Goal: Task Accomplishment & Management: Use online tool/utility

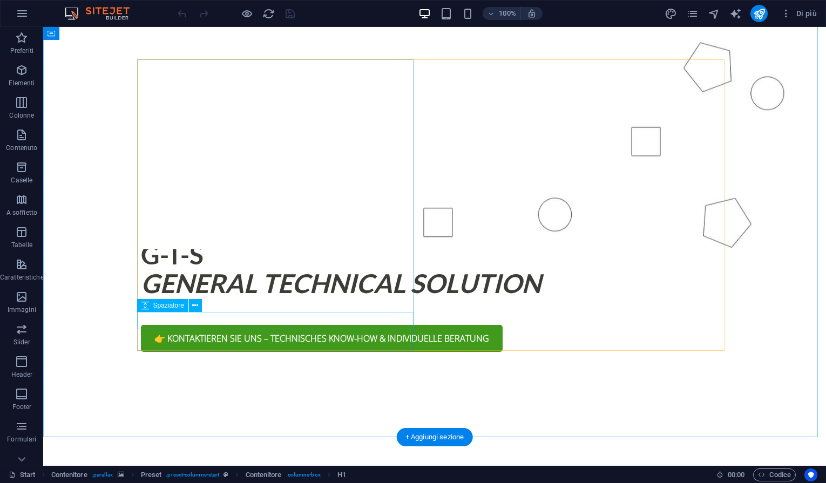
scroll to position [563, 0]
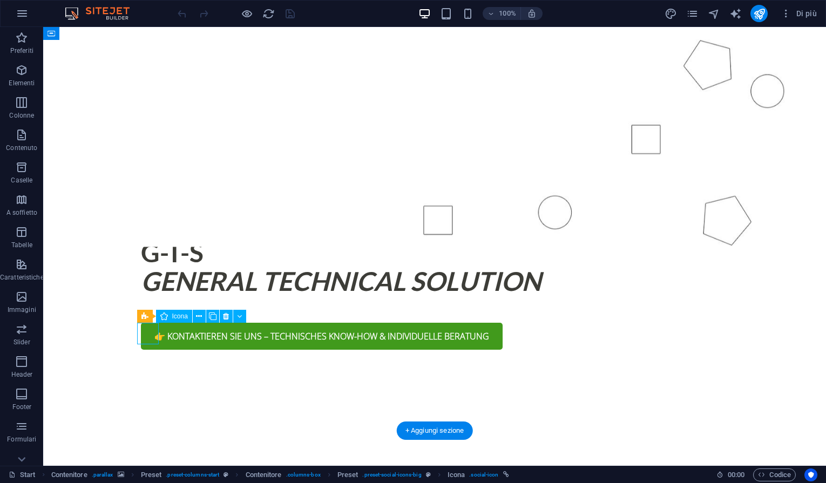
select select "xMidYMid"
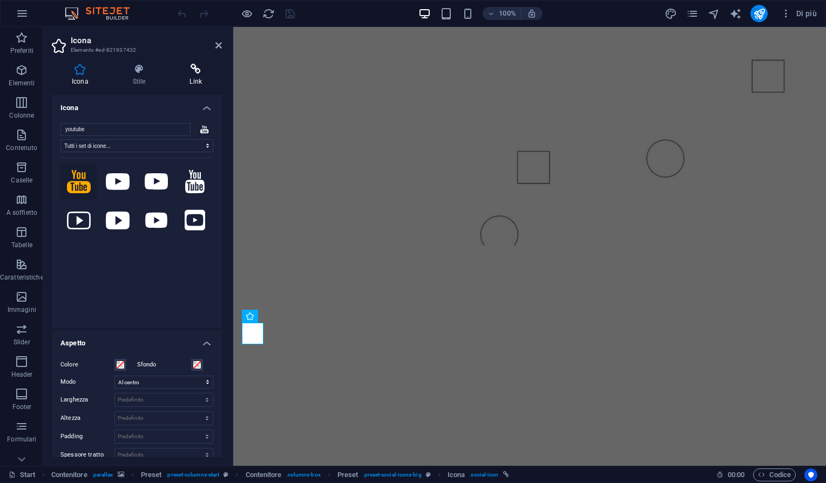
click at [194, 68] on icon at bounding box center [196, 69] width 52 height 11
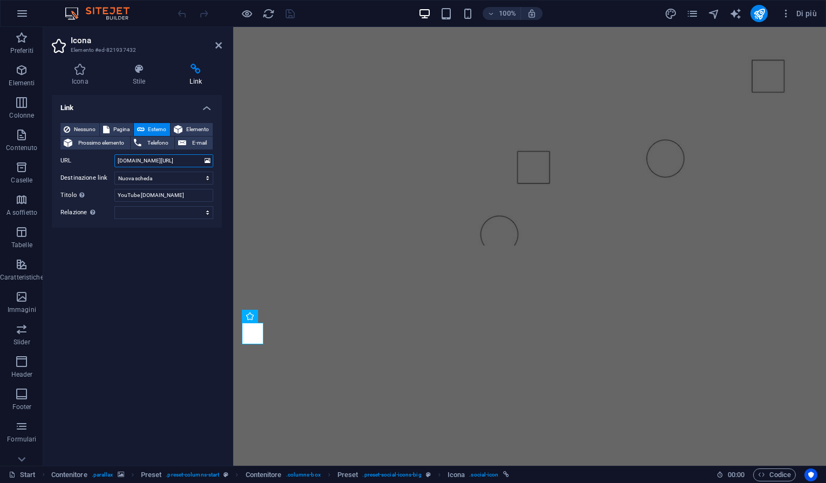
click at [127, 163] on input "[DOMAIN_NAME][URL]" at bounding box center [163, 160] width 99 height 13
drag, startPoint x: 116, startPoint y: 161, endPoint x: 212, endPoint y: 161, distance: 95.6
click at [212, 161] on div "URL [DOMAIN_NAME][URL]" at bounding box center [136, 160] width 153 height 13
paste input "[URL][DOMAIN_NAME]"
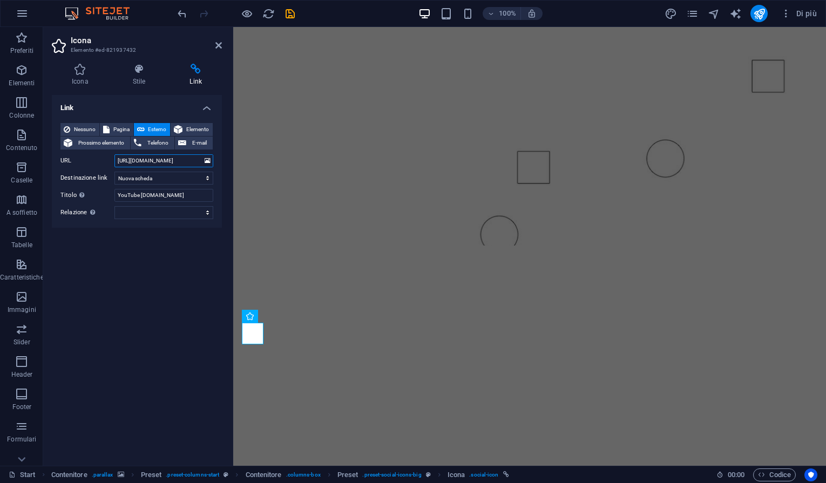
type input "[URL][DOMAIN_NAME]"
click at [123, 380] on div "Link Nessuno Pagina Esterno Elemento Prossimo elemento Telefono E-mail Pagina S…" at bounding box center [137, 276] width 170 height 362
click at [397, 388] on figure at bounding box center [529, 474] width 593 height 457
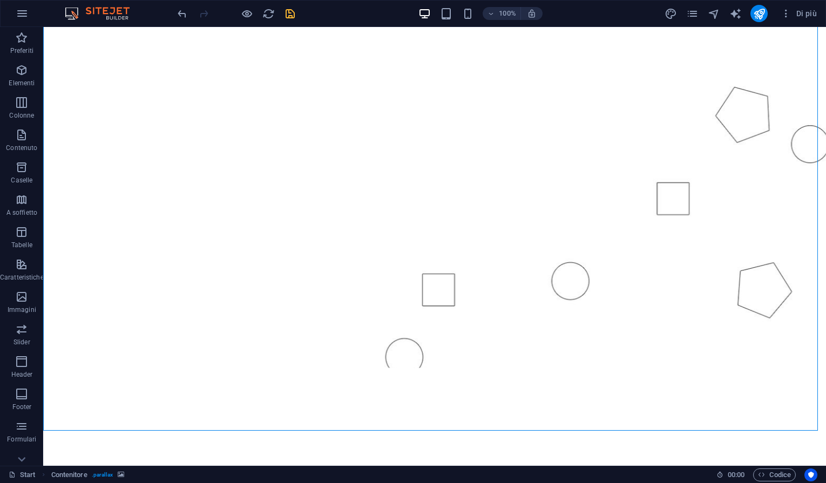
click at [288, 17] on icon "save" at bounding box center [290, 14] width 12 height 12
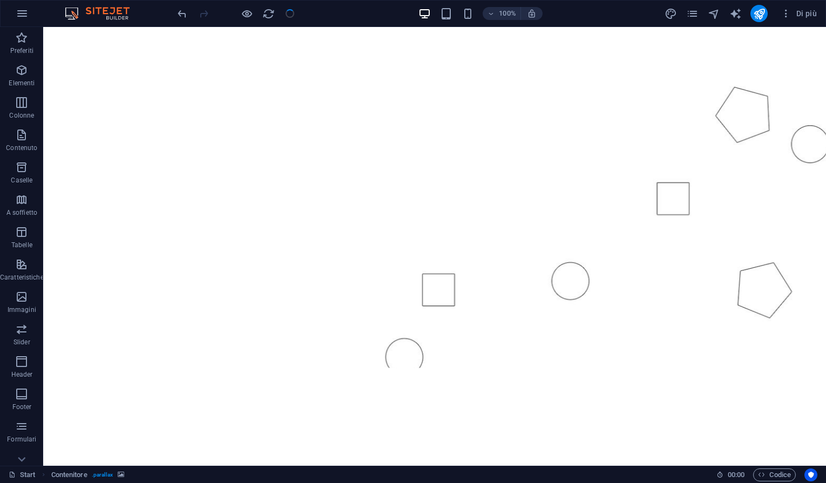
checkbox input "false"
click at [766, 11] on button "publish" at bounding box center [759, 13] width 17 height 17
